Goal: Task Accomplishment & Management: Manage account settings

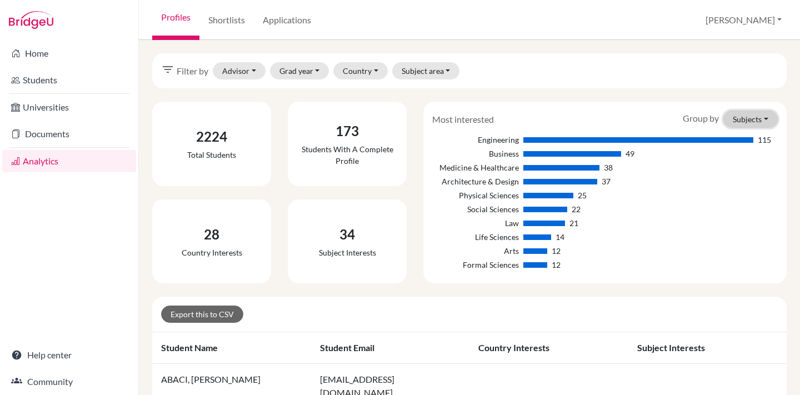
click at [761, 118] on button "Subjects" at bounding box center [751, 119] width 54 height 17
click at [730, 161] on button "Countries" at bounding box center [733, 161] width 88 height 18
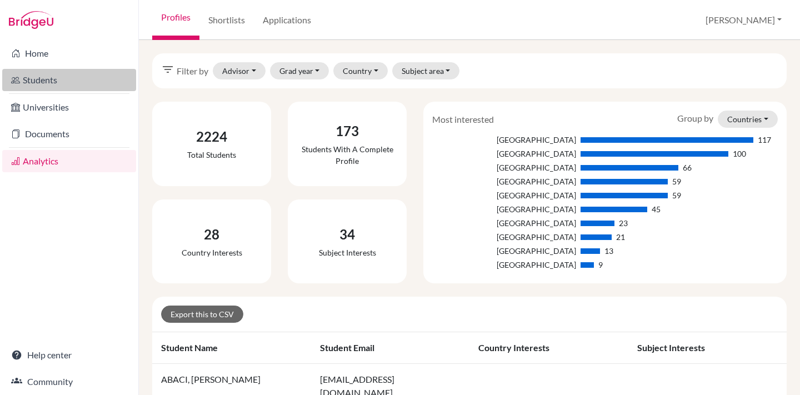
click at [29, 77] on link "Students" at bounding box center [69, 80] width 134 height 22
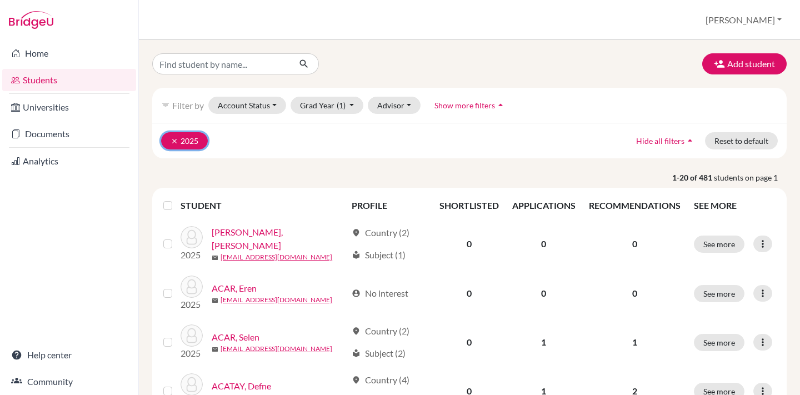
click at [175, 139] on icon "clear" at bounding box center [175, 141] width 8 height 8
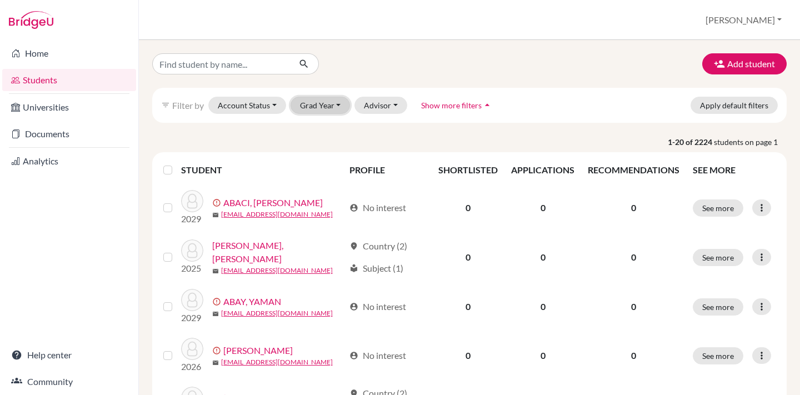
click at [317, 102] on button "Grad Year" at bounding box center [321, 105] width 60 height 17
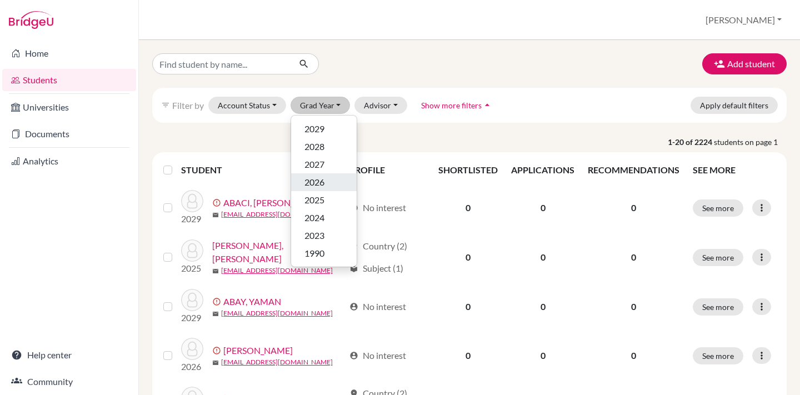
click at [307, 181] on span "2026" at bounding box center [315, 182] width 20 height 13
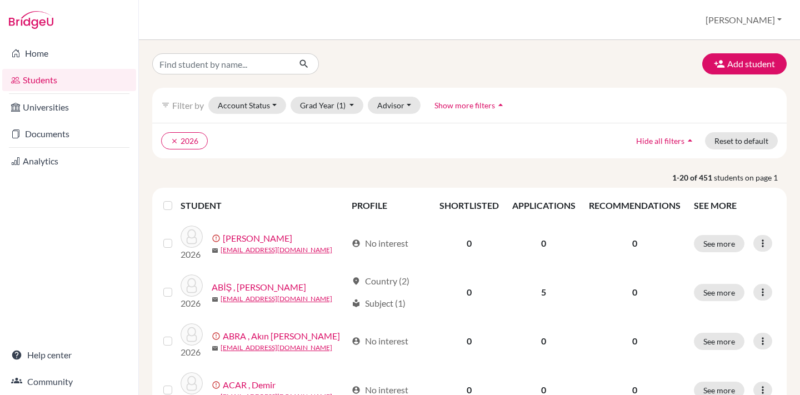
click at [177, 199] on label at bounding box center [177, 199] width 0 height 0
click at [0, 0] on input "checkbox" at bounding box center [0, 0] width 0 height 0
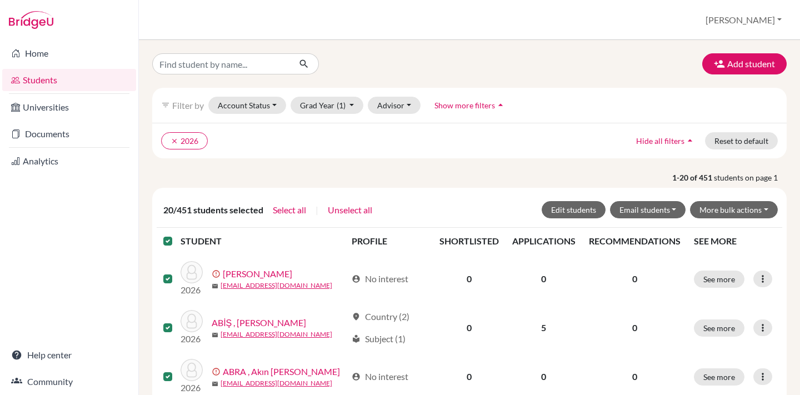
click at [177, 235] on label at bounding box center [177, 235] width 0 height 0
click at [0, 0] on input "checkbox" at bounding box center [0, 0] width 0 height 0
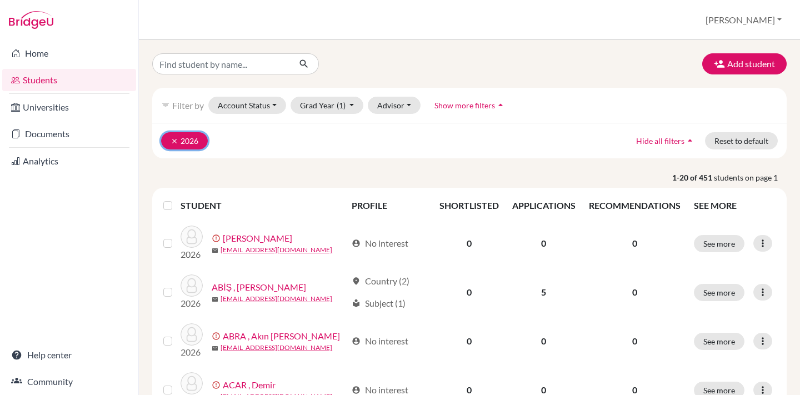
click at [175, 137] on icon "clear" at bounding box center [175, 141] width 8 height 8
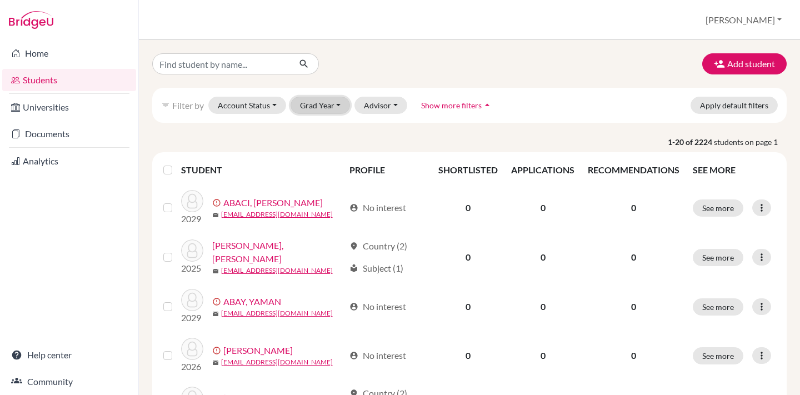
click at [312, 107] on button "Grad Year" at bounding box center [321, 105] width 60 height 17
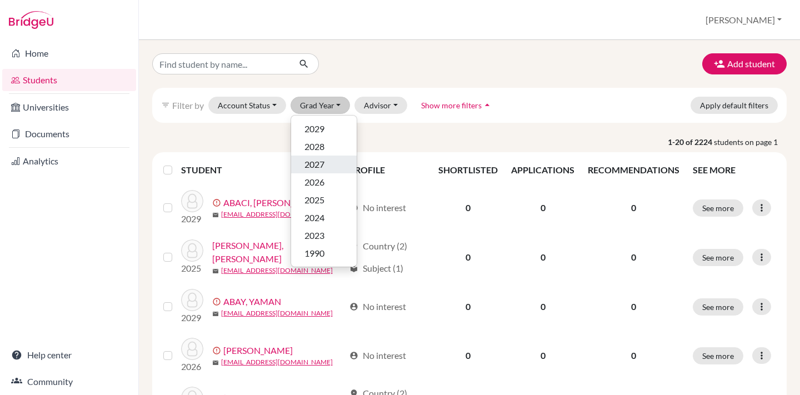
click at [311, 163] on span "2027" at bounding box center [315, 164] width 20 height 13
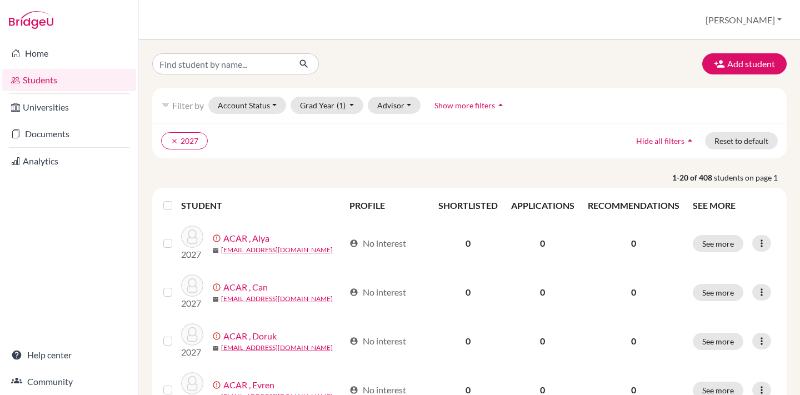
click at [160, 209] on th at bounding box center [169, 205] width 24 height 27
click at [177, 199] on label at bounding box center [177, 199] width 0 height 0
click at [0, 0] on input "checkbox" at bounding box center [0, 0] width 0 height 0
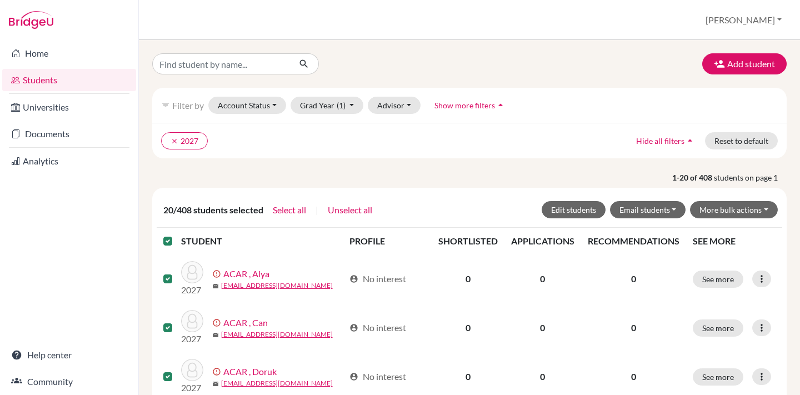
click at [177, 235] on label at bounding box center [177, 235] width 0 height 0
click at [0, 0] on input "checkbox" at bounding box center [0, 0] width 0 height 0
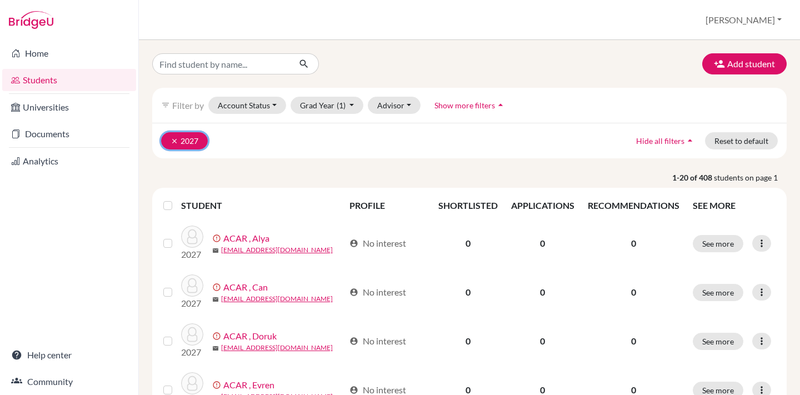
click at [173, 138] on icon "clear" at bounding box center [175, 141] width 8 height 8
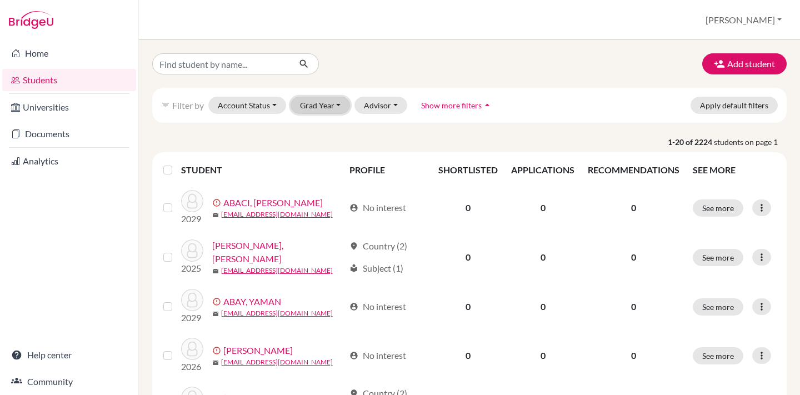
click at [322, 102] on button "Grad Year" at bounding box center [321, 105] width 60 height 17
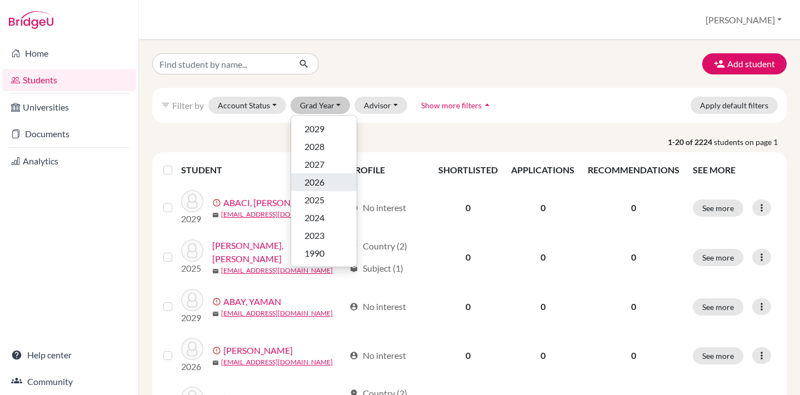
click at [324, 181] on span "2026" at bounding box center [315, 182] width 20 height 13
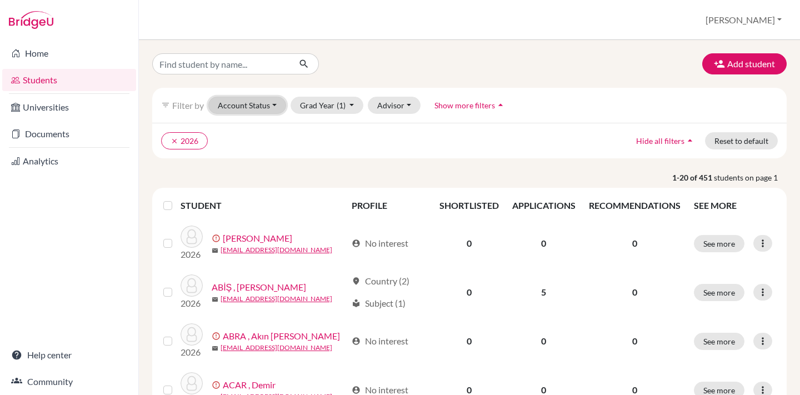
click at [260, 112] on button "Account Status" at bounding box center [247, 105] width 78 height 17
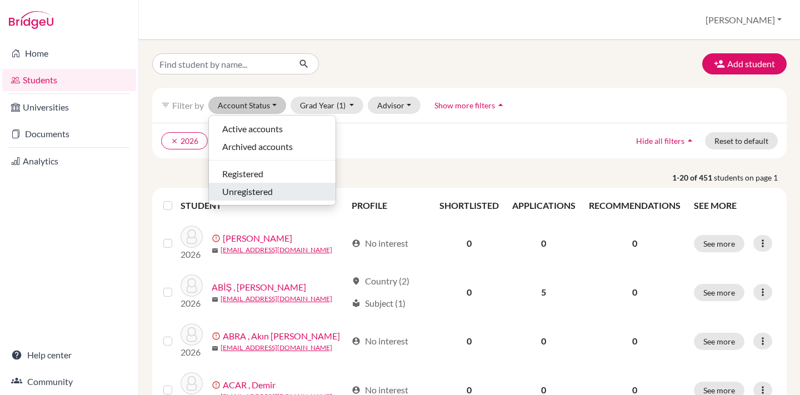
click at [262, 195] on span "Unregistered" at bounding box center [247, 191] width 51 height 13
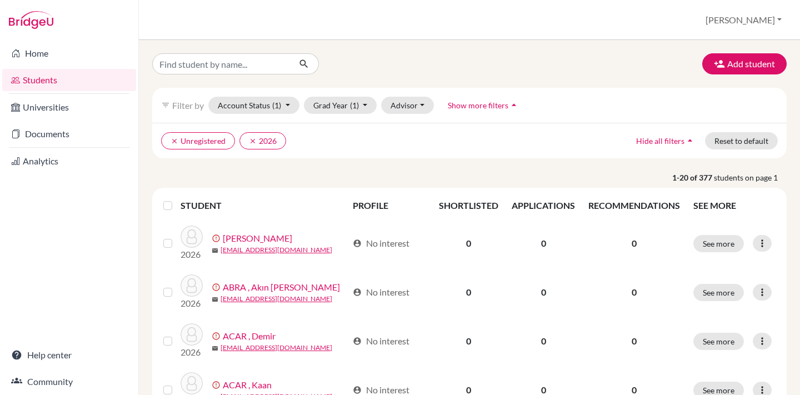
click at [177, 199] on label at bounding box center [177, 199] width 0 height 0
click at [0, 0] on input "checkbox" at bounding box center [0, 0] width 0 height 0
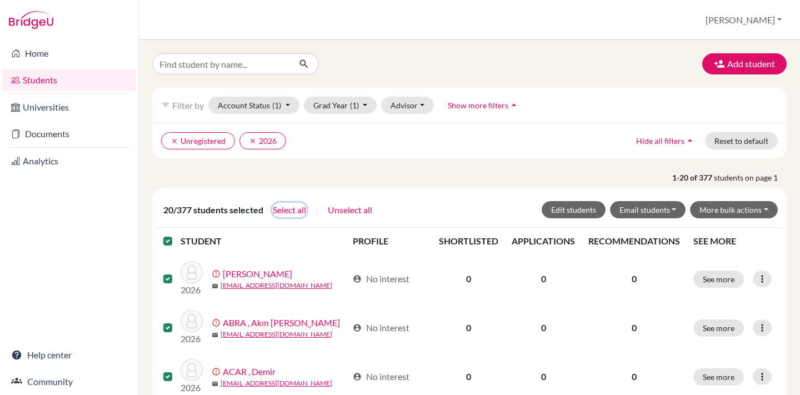
click at [282, 215] on button "Select all" at bounding box center [289, 210] width 34 height 14
click at [727, 213] on button "More bulk actions" at bounding box center [734, 209] width 88 height 17
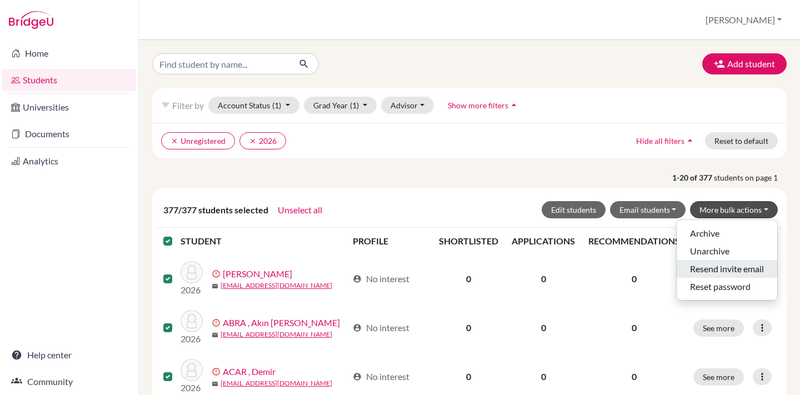
click at [713, 268] on button "Resend invite email" at bounding box center [727, 269] width 101 height 18
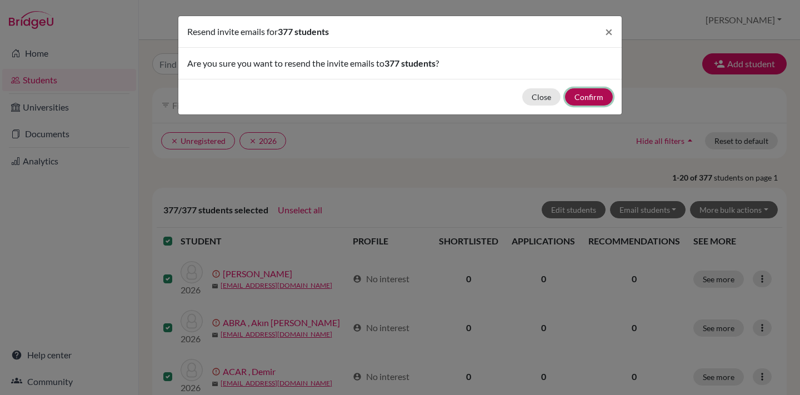
click at [592, 103] on button "Confirm" at bounding box center [589, 96] width 48 height 17
